Goal: Information Seeking & Learning: Learn about a topic

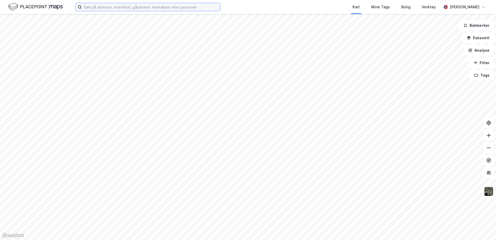
click at [101, 8] on input at bounding box center [151, 7] width 138 height 8
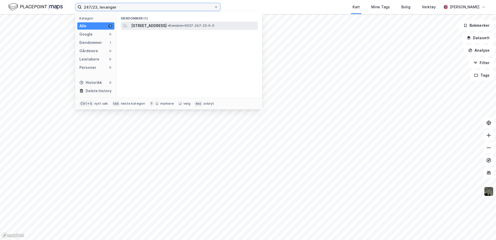
type input "247/23, levanger"
click at [160, 25] on span "[STREET_ADDRESS]" at bounding box center [148, 26] width 35 height 6
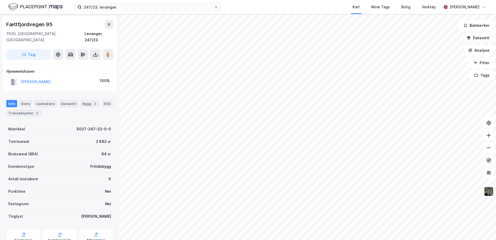
click at [470, 38] on icon "button" at bounding box center [468, 37] width 3 height 2
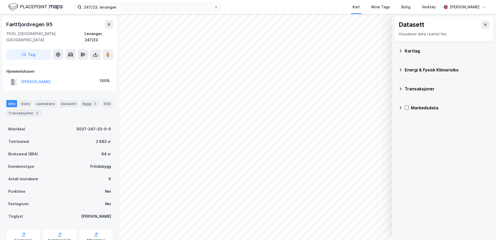
click at [408, 51] on div "Kartlag" at bounding box center [446, 51] width 85 height 6
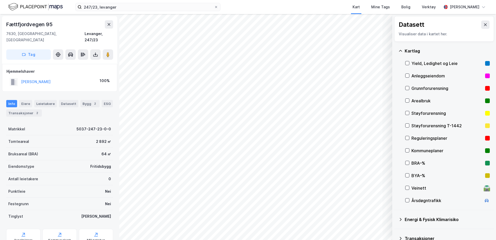
click at [416, 137] on div "Reguleringsplaner" at bounding box center [447, 138] width 72 height 6
click at [58, 232] on icon at bounding box center [59, 234] width 5 height 5
click at [68, 19] on div "[STREET_ADDRESS], [GEOGRAPHIC_DATA] [GEOGRAPHIC_DATA], 247/23 Tag" at bounding box center [59, 40] width 115 height 48
